Goal: Information Seeking & Learning: Learn about a topic

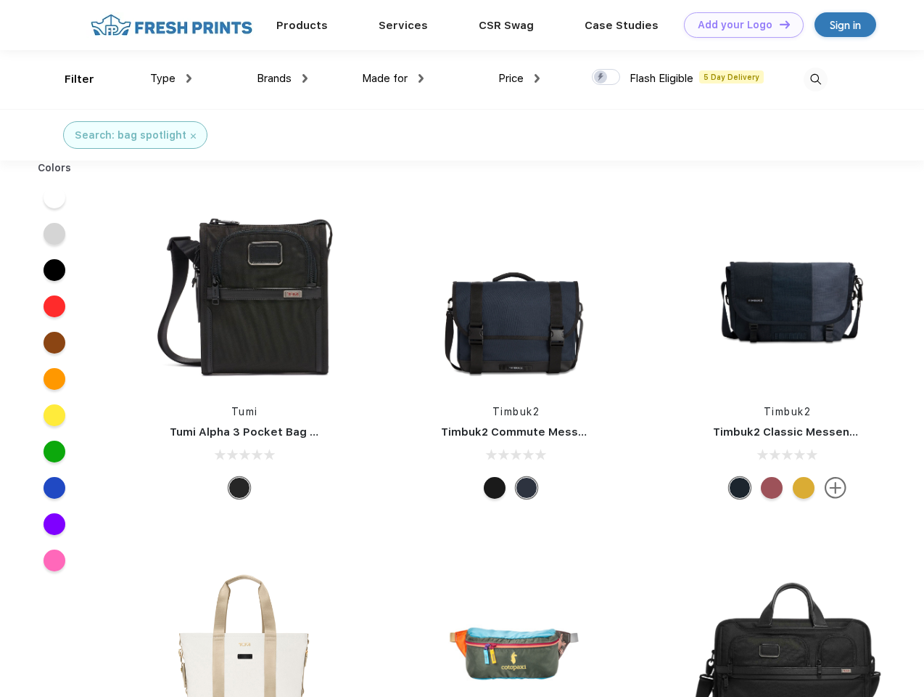
click at [739, 25] on link "Add your Logo Design Tool" at bounding box center [744, 24] width 120 height 25
click at [0, 0] on div "Design Tool" at bounding box center [0, 0] width 0 height 0
click at [779, 24] on link "Add your Logo Design Tool" at bounding box center [744, 24] width 120 height 25
click at [70, 79] on div "Filter" at bounding box center [80, 79] width 30 height 17
click at [171, 78] on span "Type" at bounding box center [162, 78] width 25 height 13
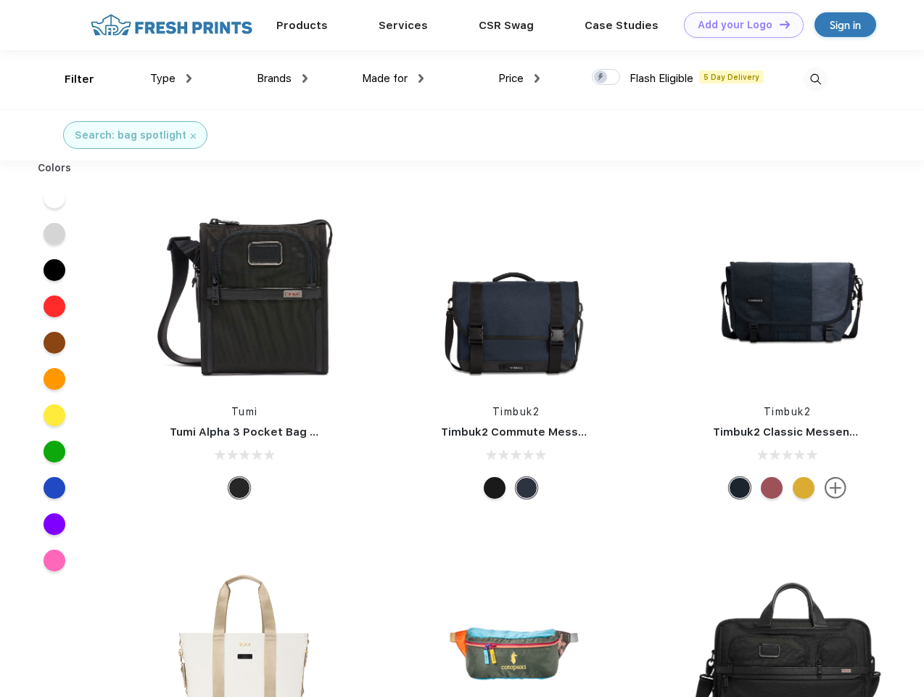
click at [282, 78] on span "Brands" at bounding box center [274, 78] width 35 height 13
click at [393, 78] on span "Made for" at bounding box center [385, 78] width 46 height 13
click at [520, 78] on span "Price" at bounding box center [511, 78] width 25 height 13
click at [607, 78] on div at bounding box center [606, 77] width 28 height 16
click at [602, 78] on input "checkbox" at bounding box center [596, 72] width 9 height 9
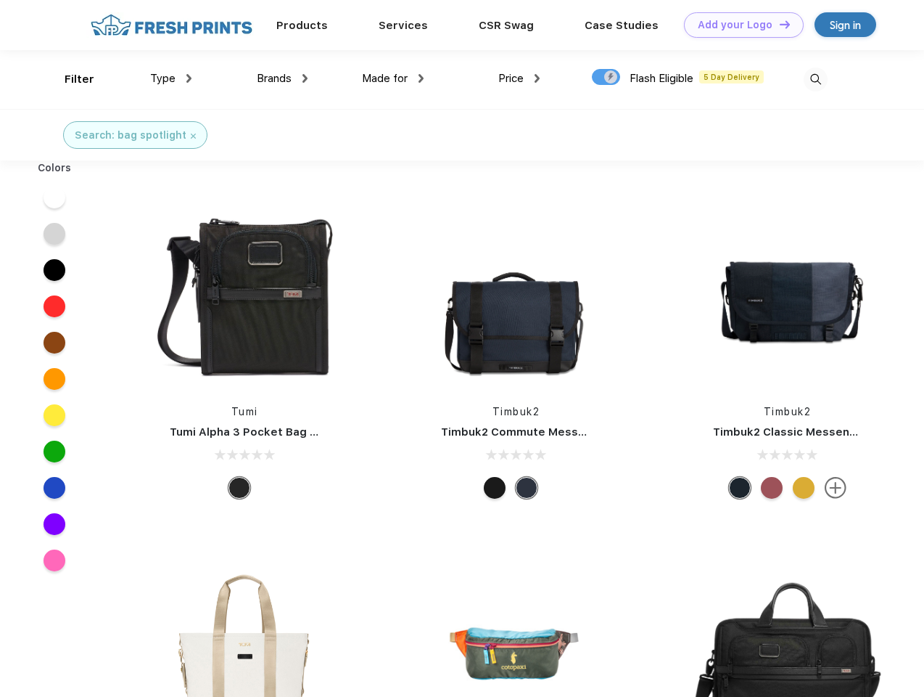
click at [816, 79] on img at bounding box center [816, 79] width 24 height 24
